Goal: Information Seeking & Learning: Learn about a topic

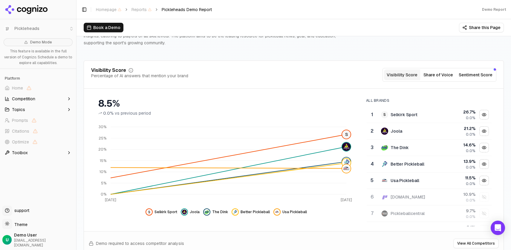
click at [438, 80] on button "Share of Voice" at bounding box center [438, 74] width 36 height 11
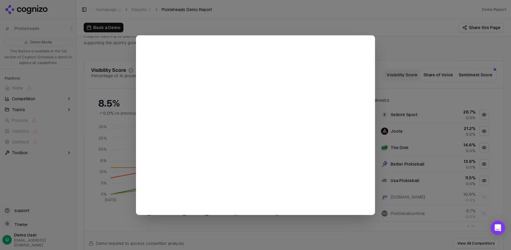
click at [393, 38] on div at bounding box center [255, 125] width 511 height 250
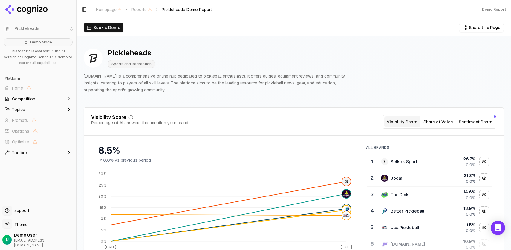
click at [477, 122] on button "Sentiment Score" at bounding box center [476, 121] width 39 height 11
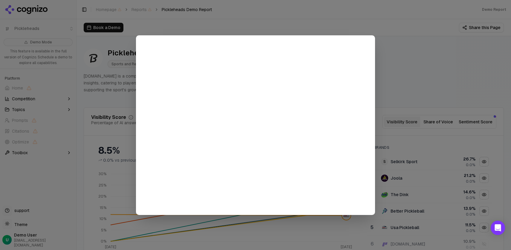
click at [401, 41] on div at bounding box center [255, 125] width 511 height 250
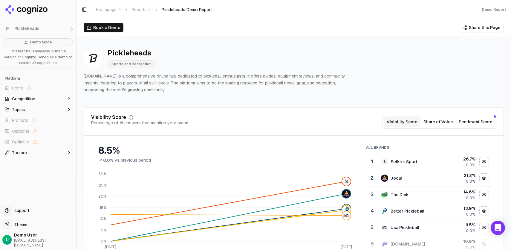
click at [36, 5] on icon at bounding box center [26, 9] width 43 height 9
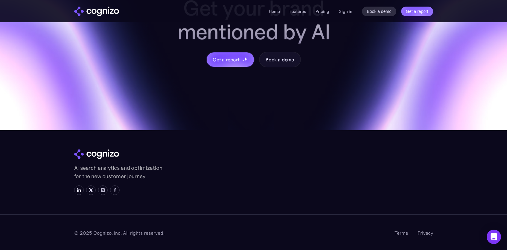
scroll to position [2384, 0]
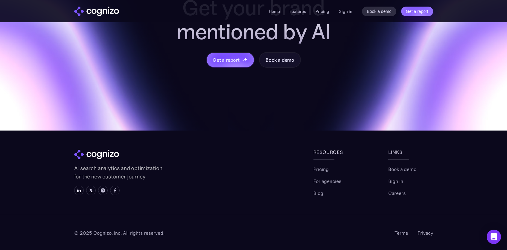
click at [312, 11] on ul "Home Features Pricing Book a demo Get a report" at bounding box center [299, 11] width 60 height 7
click at [309, 11] on ul "Home Features Pricing Book a demo Get a report" at bounding box center [299, 11] width 60 height 7
click at [303, 12] on link "Features" at bounding box center [297, 11] width 16 height 5
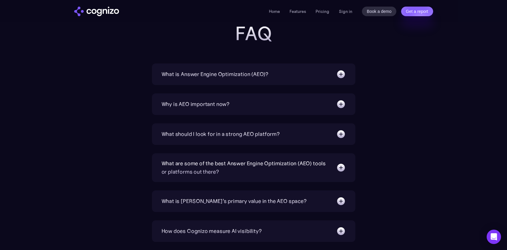
scroll to position [1906, 0]
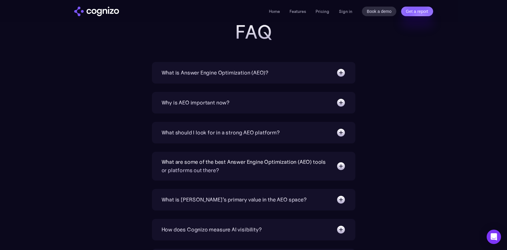
click at [224, 133] on div "What should I look for in a strong AEO platform?" at bounding box center [220, 132] width 118 height 8
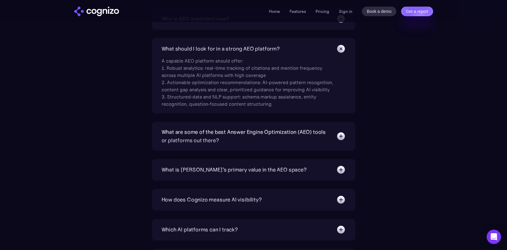
scroll to position [2019, 0]
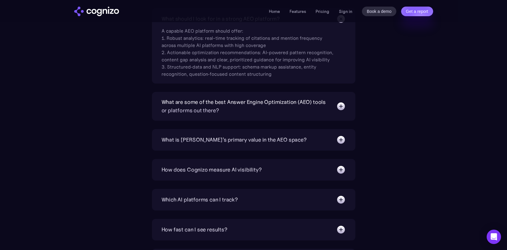
click at [189, 143] on div "What is [PERSON_NAME]’s primary value in the AEO space?" at bounding box center [233, 139] width 145 height 8
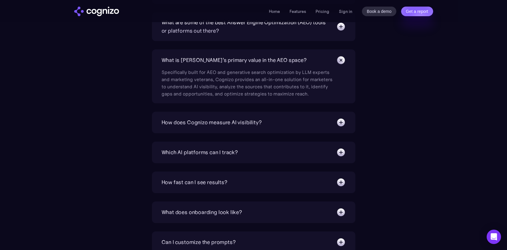
scroll to position [2099, 0]
click at [231, 124] on div "How does Cognizo measure AI visibility?" at bounding box center [211, 122] width 100 height 8
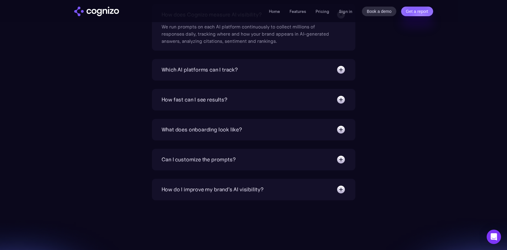
scroll to position [2318, 0]
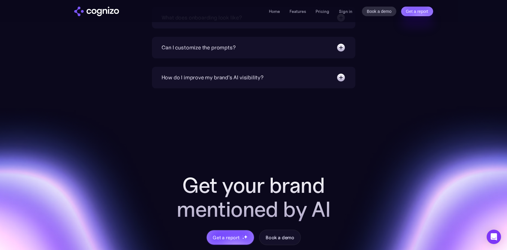
click at [243, 74] on div "How do I improve my brand's AI visibility?" at bounding box center [212, 77] width 102 height 8
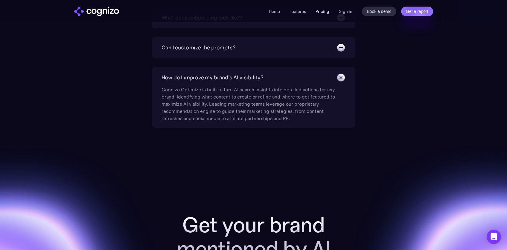
click at [327, 12] on link "Pricing" at bounding box center [322, 11] width 14 height 5
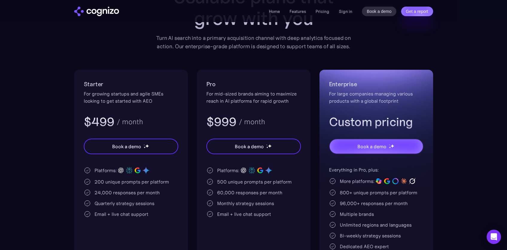
scroll to position [75, 0]
